Goal: Information Seeking & Learning: Learn about a topic

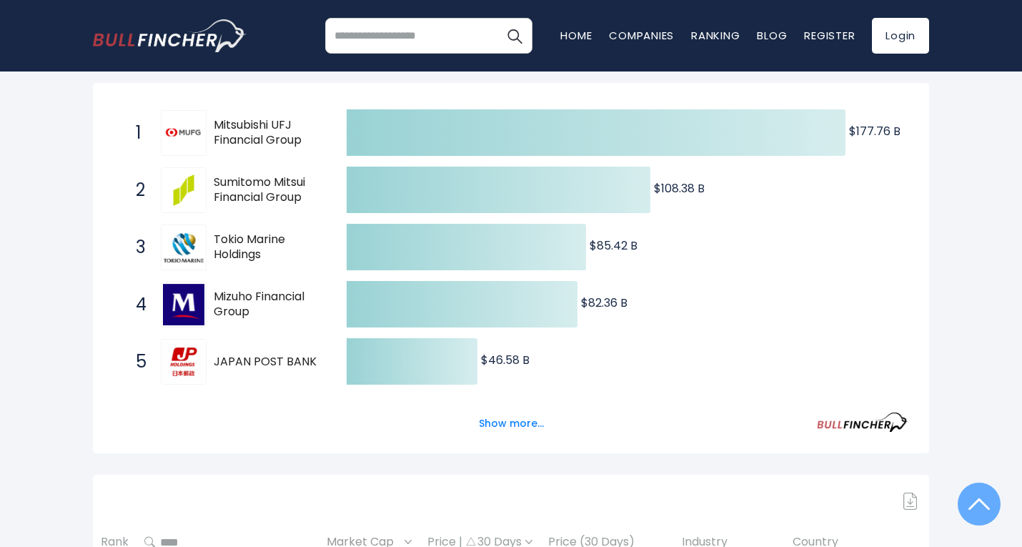
scroll to position [286, 0]
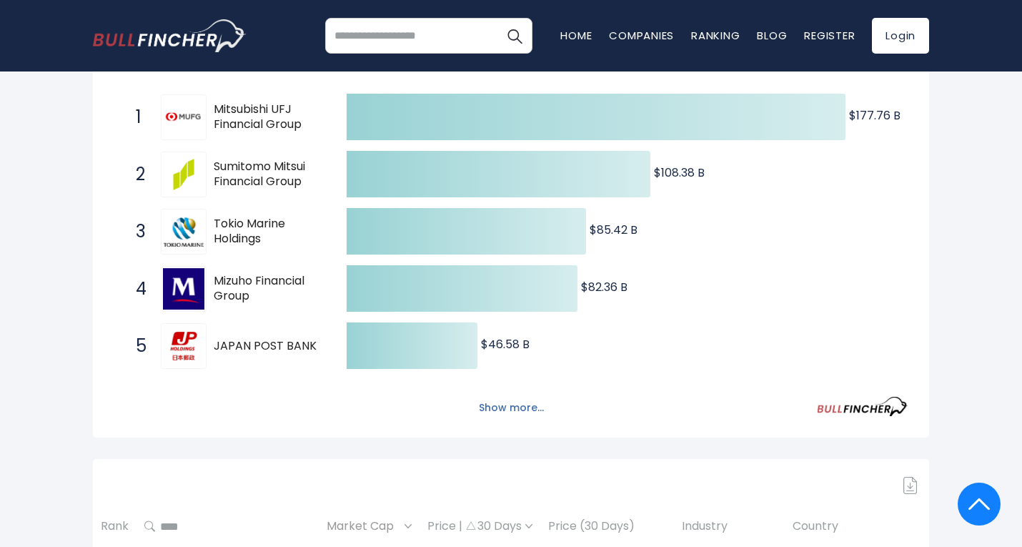
click at [500, 410] on button "Show more..." at bounding box center [511, 408] width 82 height 24
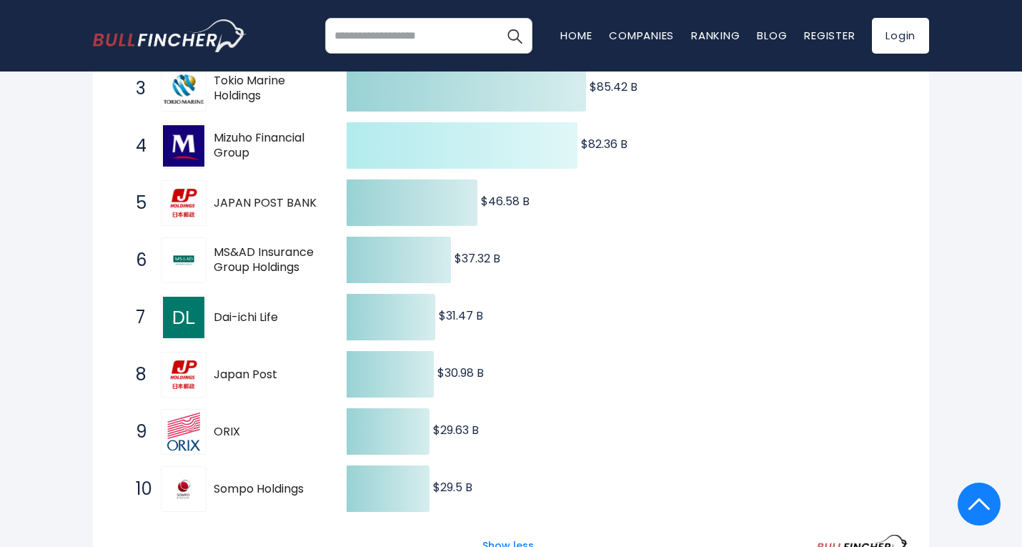
scroll to position [0, 0]
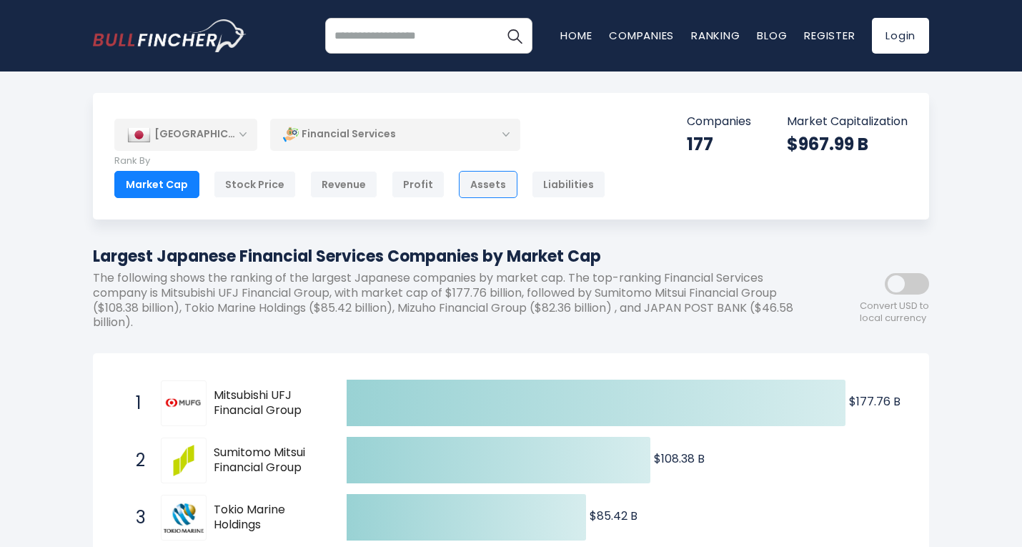
click at [468, 187] on div "Assets" at bounding box center [488, 184] width 59 height 27
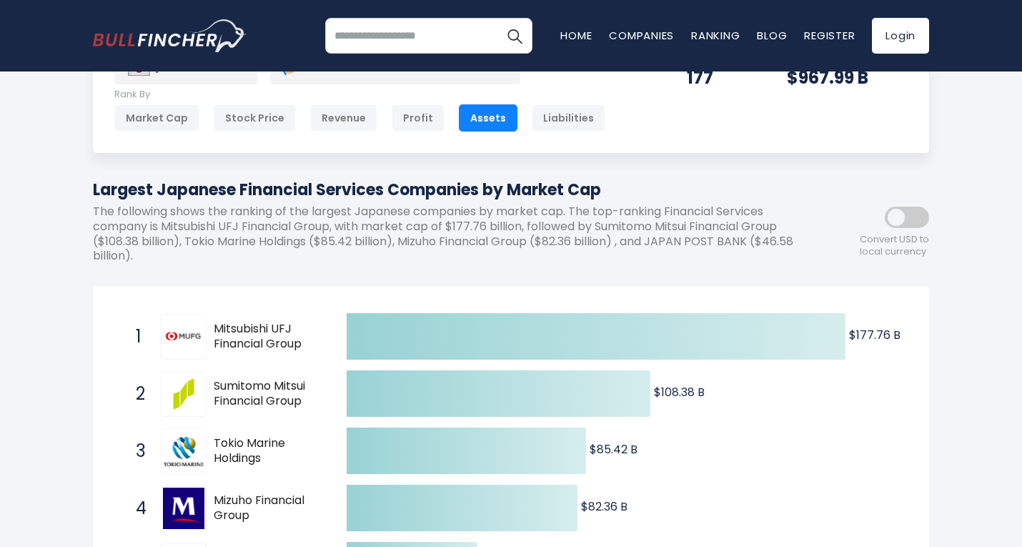
scroll to position [143, 0]
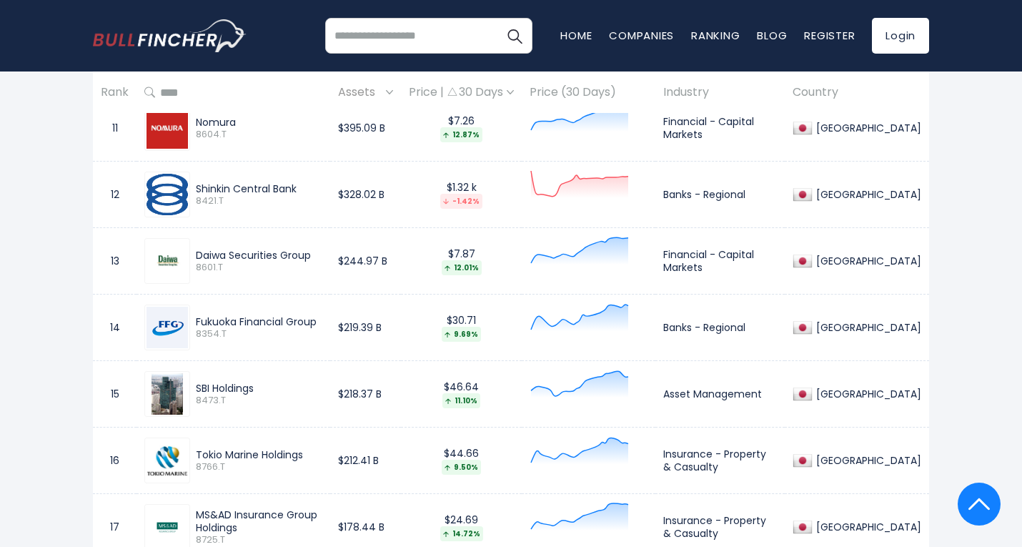
scroll to position [1430, 0]
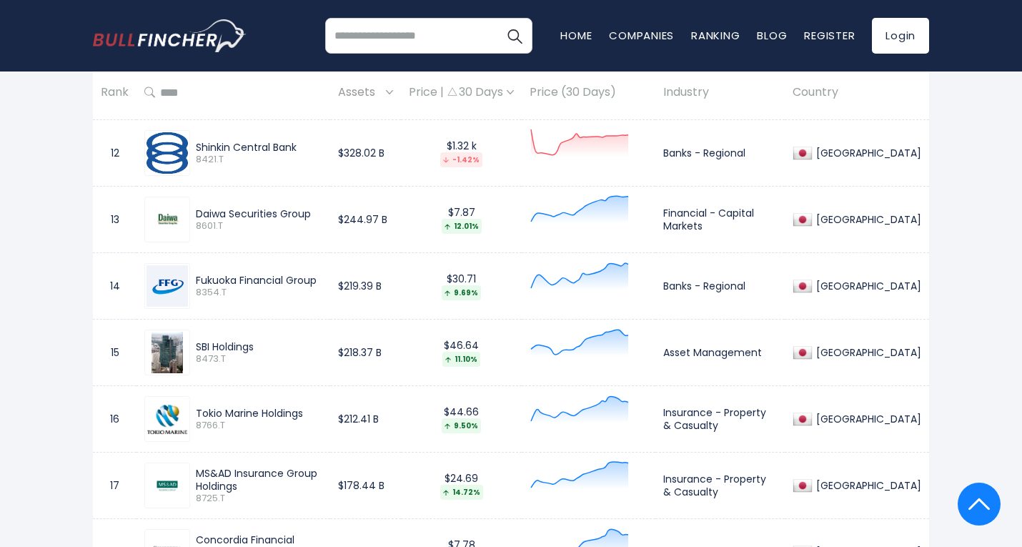
click at [179, 347] on img at bounding box center [167, 352] width 31 height 41
click at [212, 350] on div "SBI Holdings" at bounding box center [259, 346] width 127 height 13
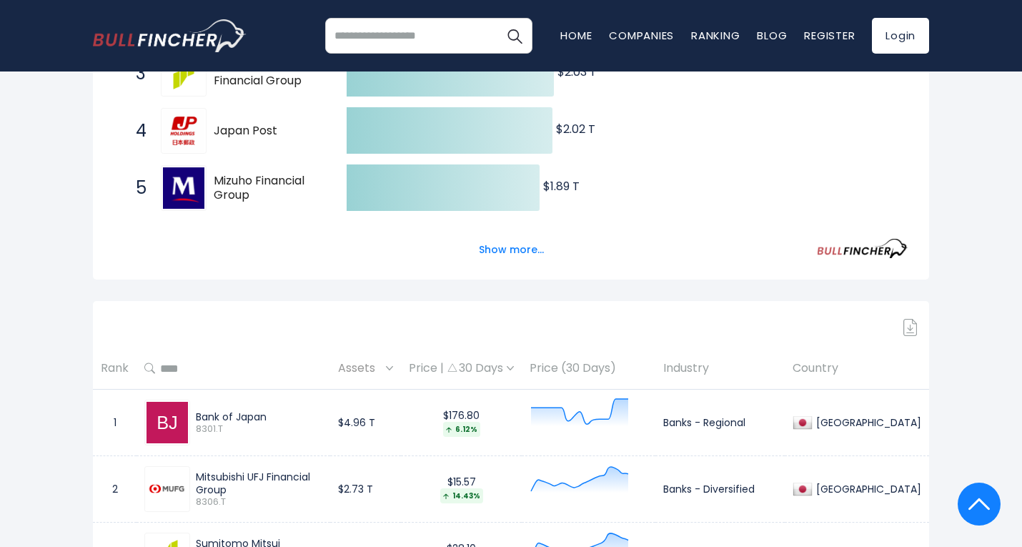
scroll to position [0, 0]
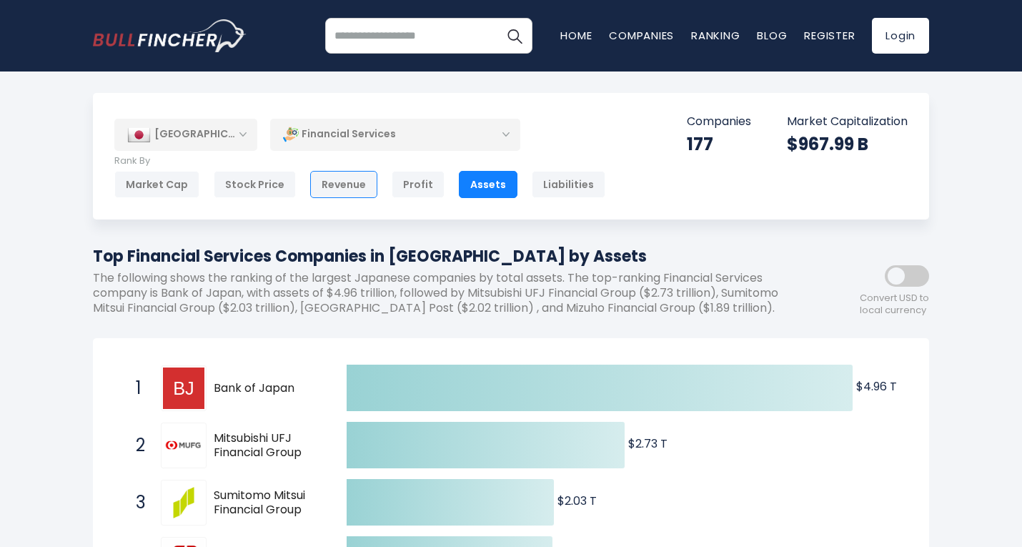
click at [330, 185] on div "Revenue" at bounding box center [343, 184] width 67 height 27
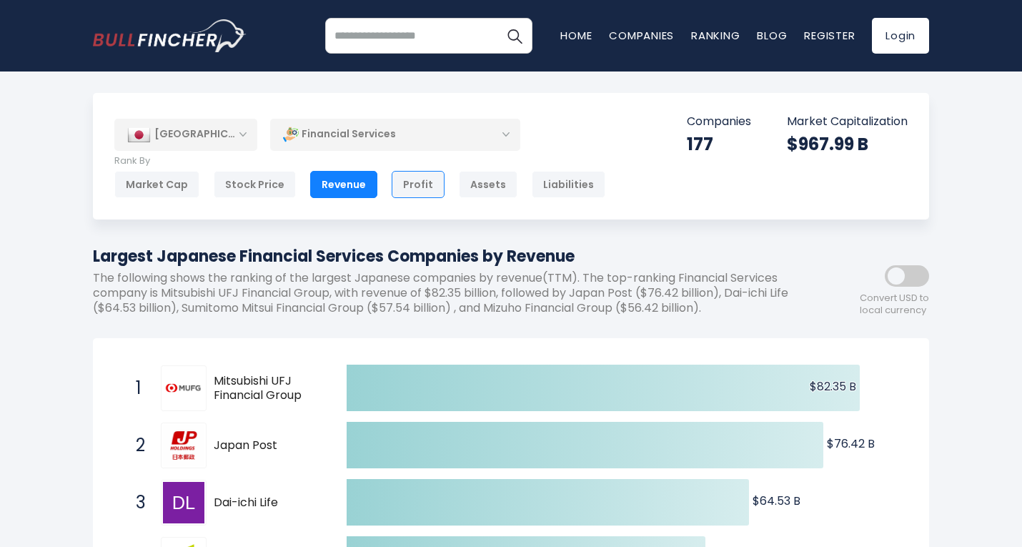
click at [415, 182] on div "Profit" at bounding box center [418, 184] width 53 height 27
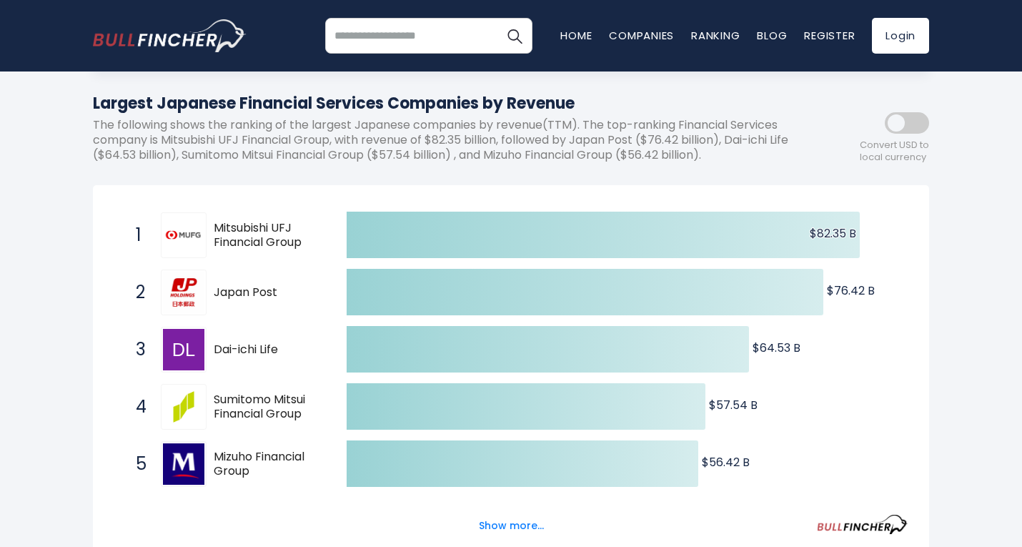
scroll to position [214, 0]
